Goal: Navigation & Orientation: Go to known website

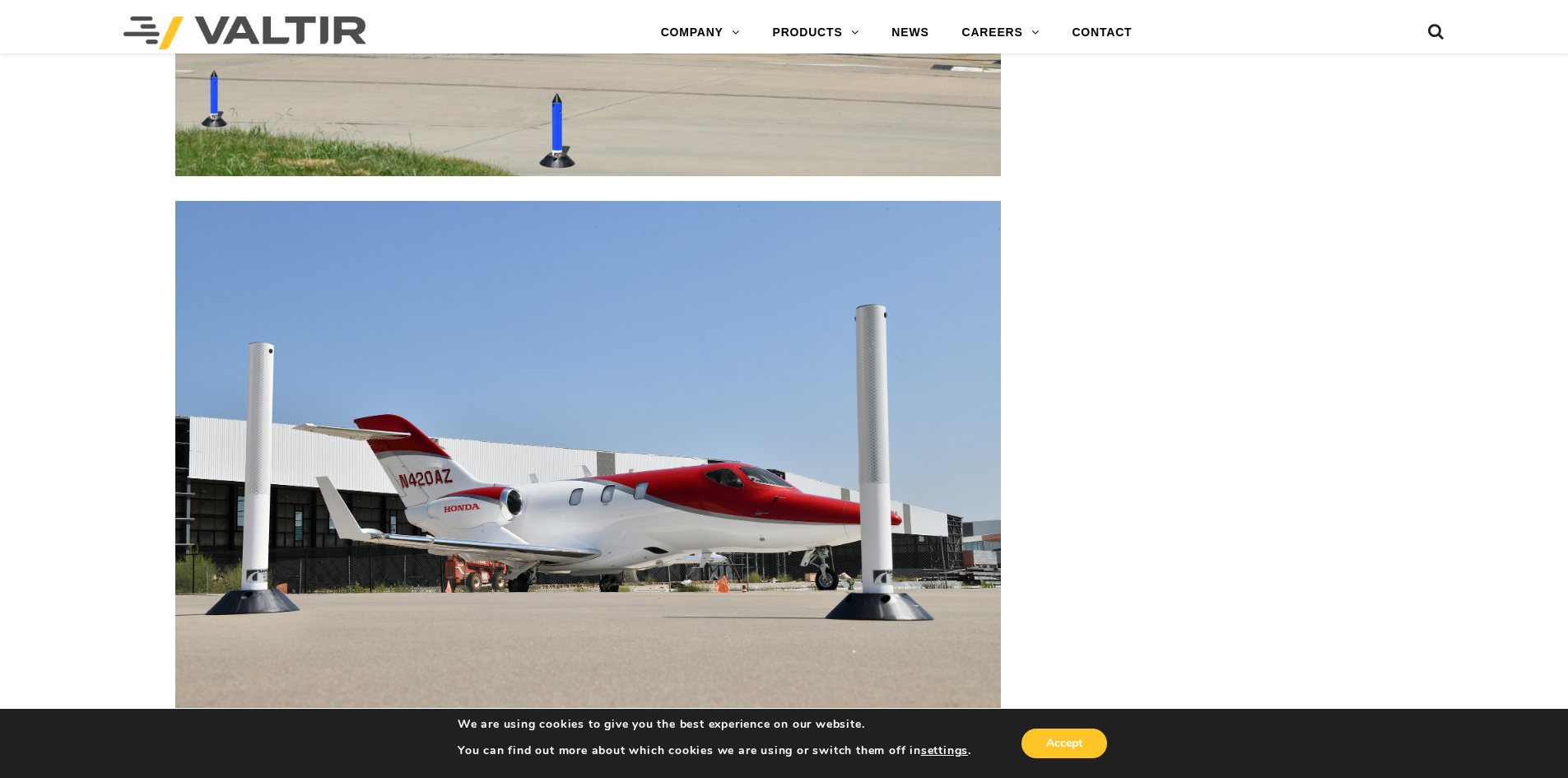
click at [328, 13] on div at bounding box center [308, 32] width 368 height 42
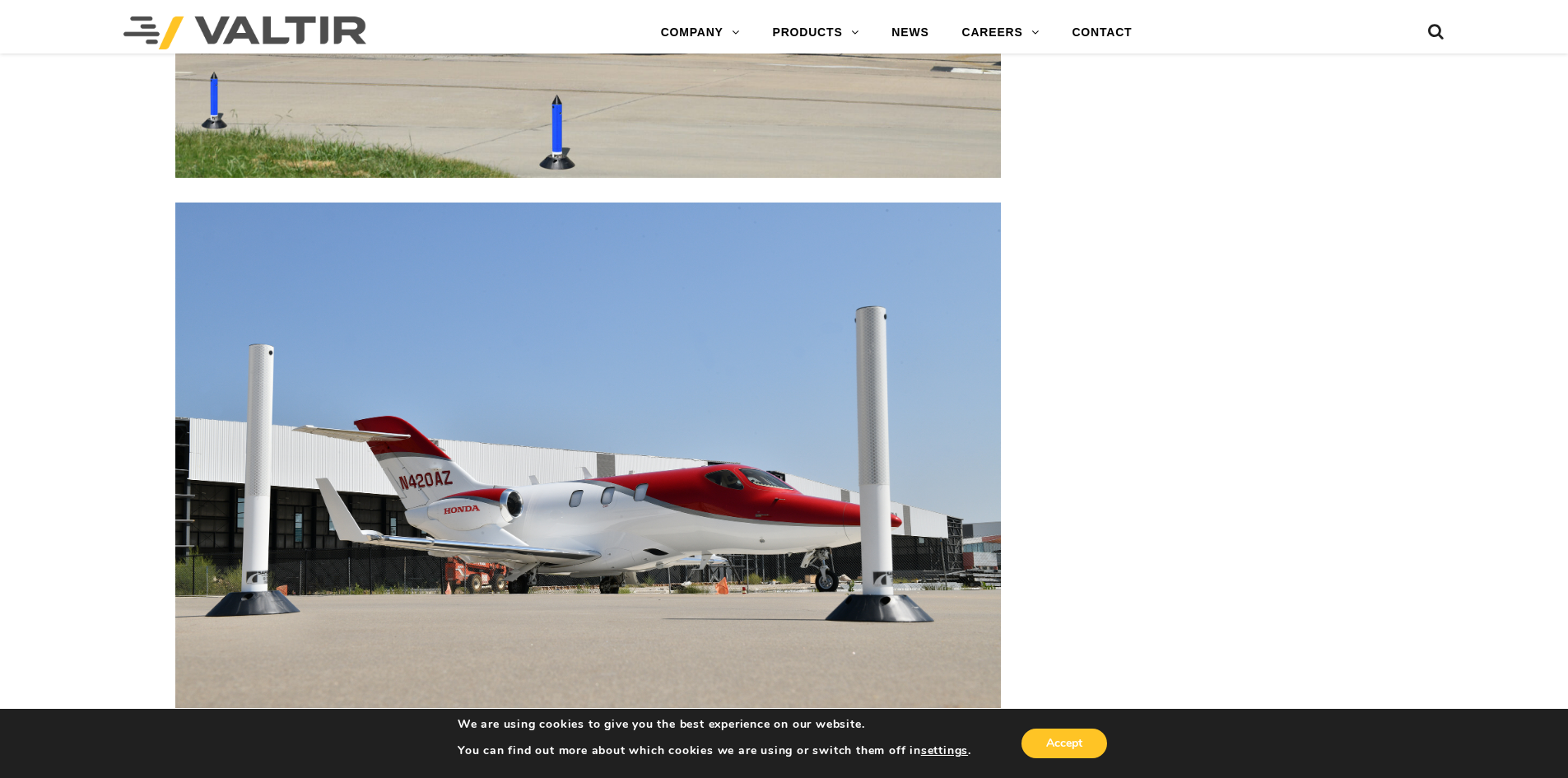
click at [324, 24] on img at bounding box center [245, 33] width 243 height 33
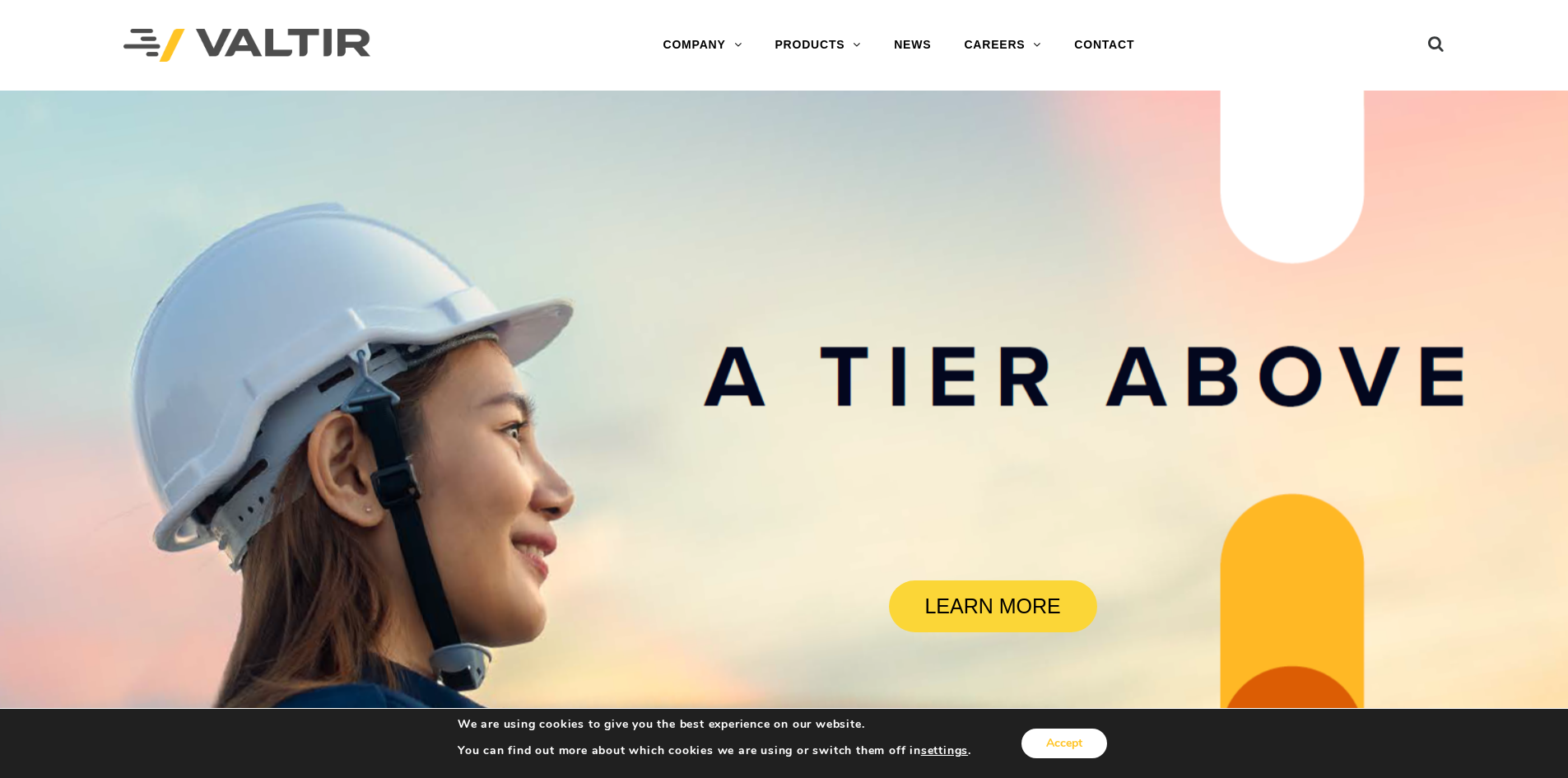
click at [1072, 753] on button "Accept" at bounding box center [1064, 744] width 86 height 30
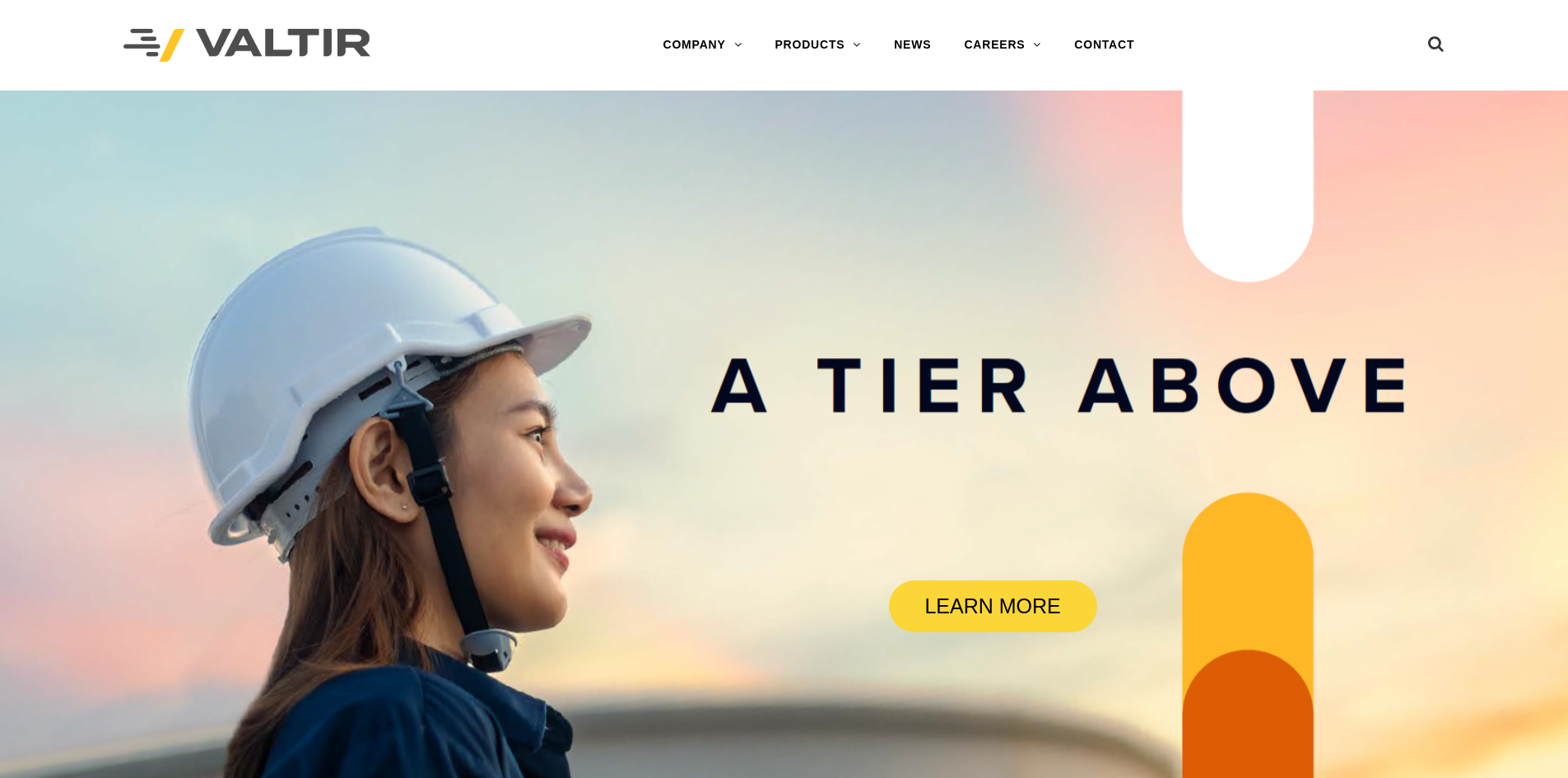
click at [269, 56] on img at bounding box center [247, 45] width 247 height 33
